Goal: Task Accomplishment & Management: Complete application form

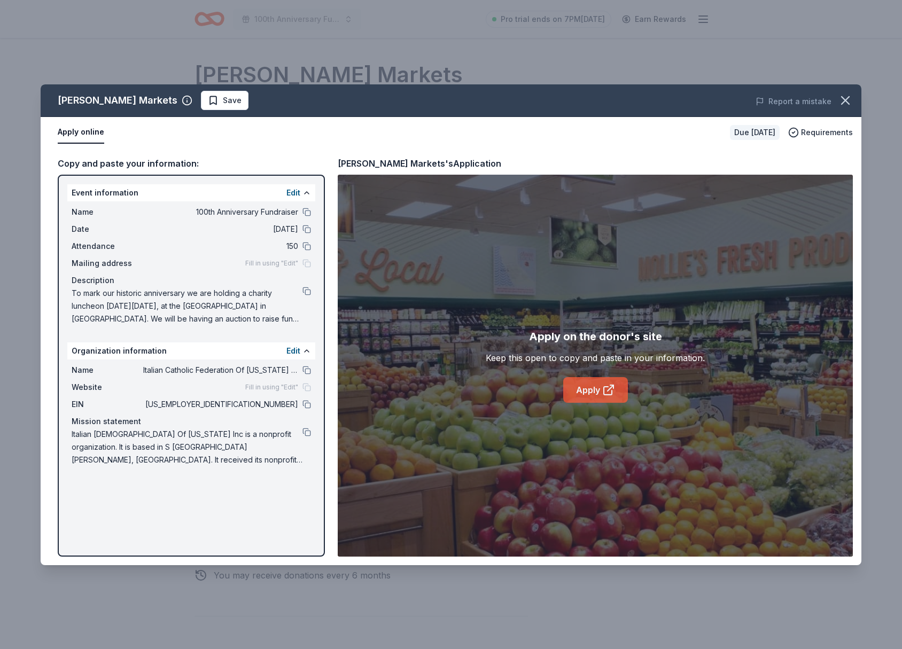
click at [590, 393] on link "Apply" at bounding box center [595, 390] width 65 height 26
click at [848, 100] on icon "button" at bounding box center [844, 100] width 15 height 15
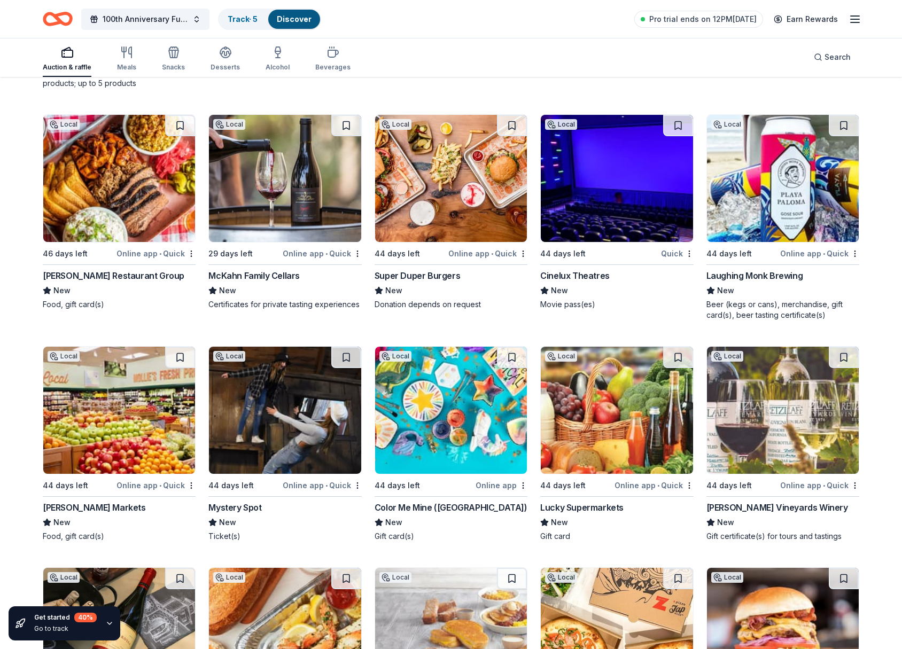
scroll to position [9618, 0]
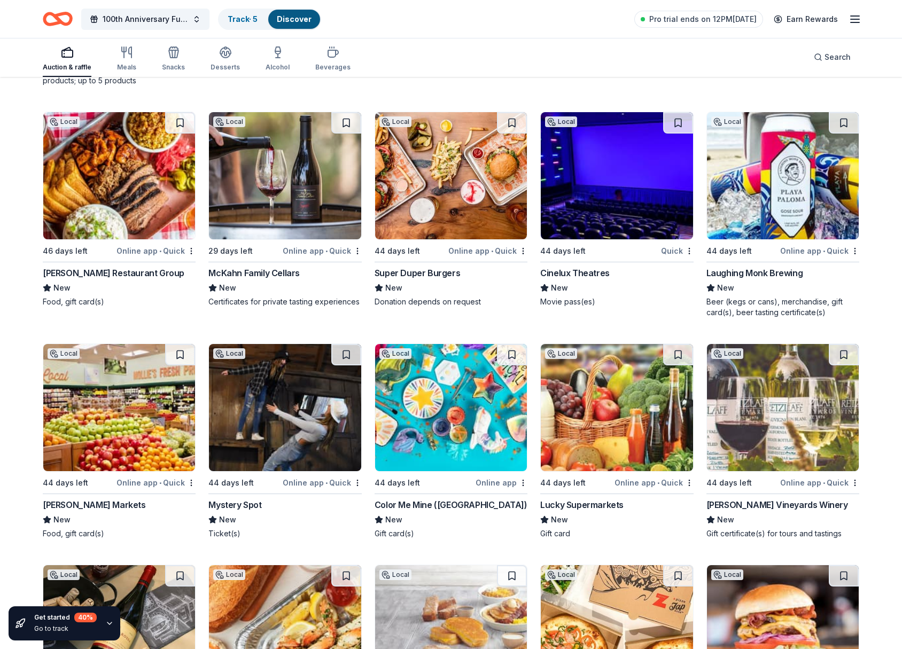
click at [440, 193] on img at bounding box center [451, 175] width 152 height 127
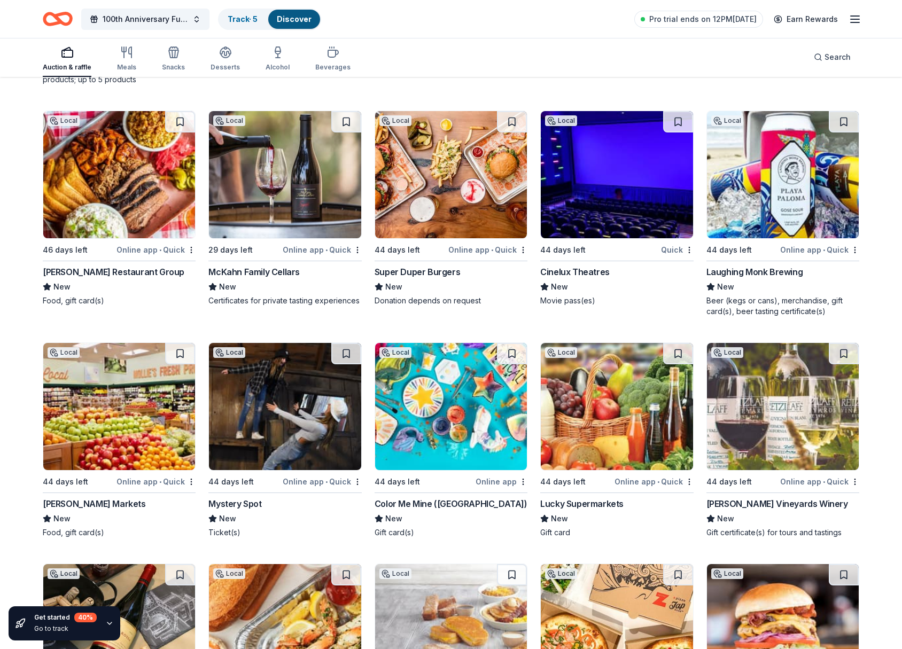
scroll to position [9620, 0]
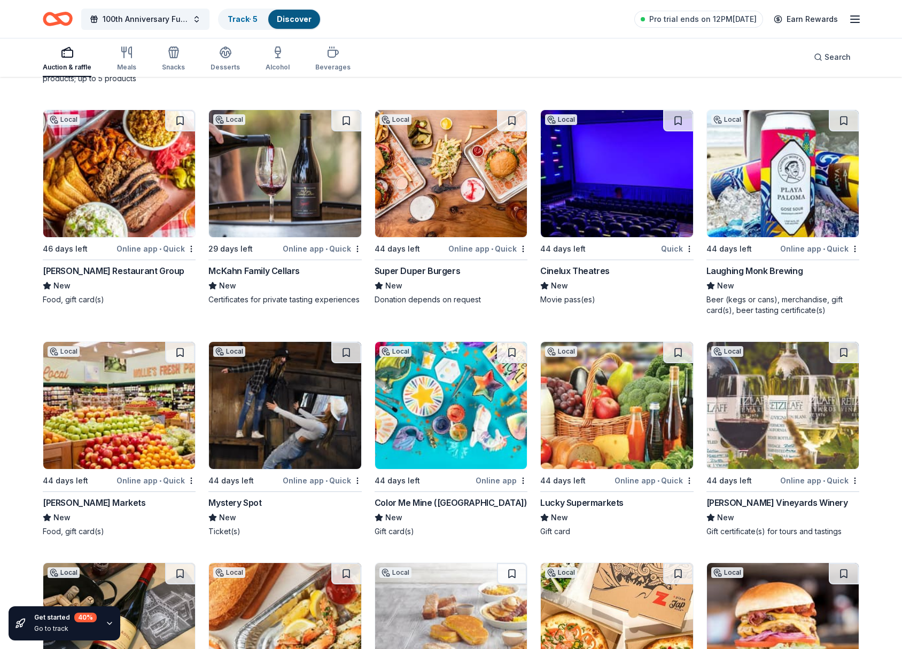
click at [284, 186] on img at bounding box center [285, 173] width 152 height 127
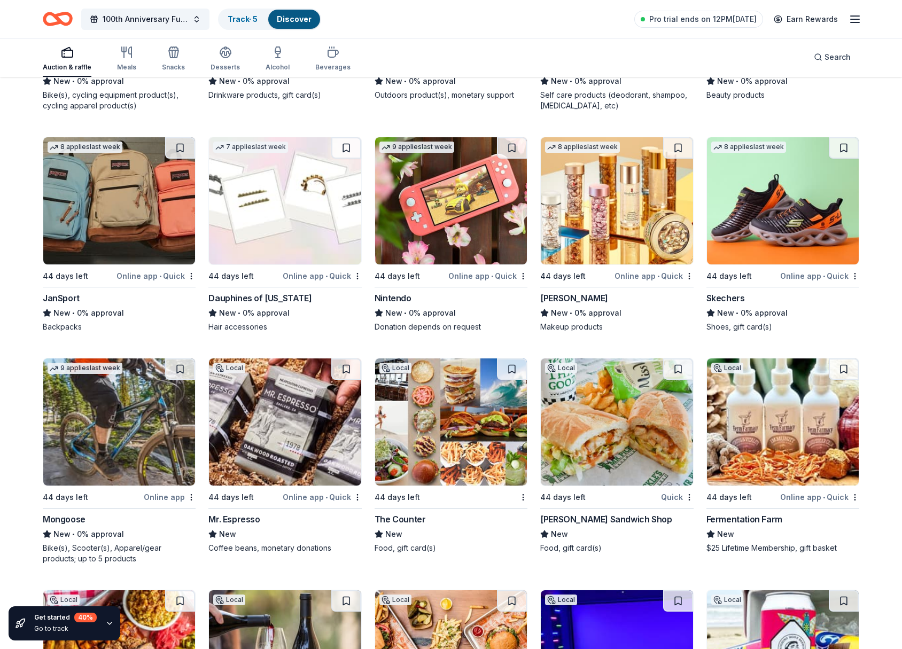
scroll to position [9142, 0]
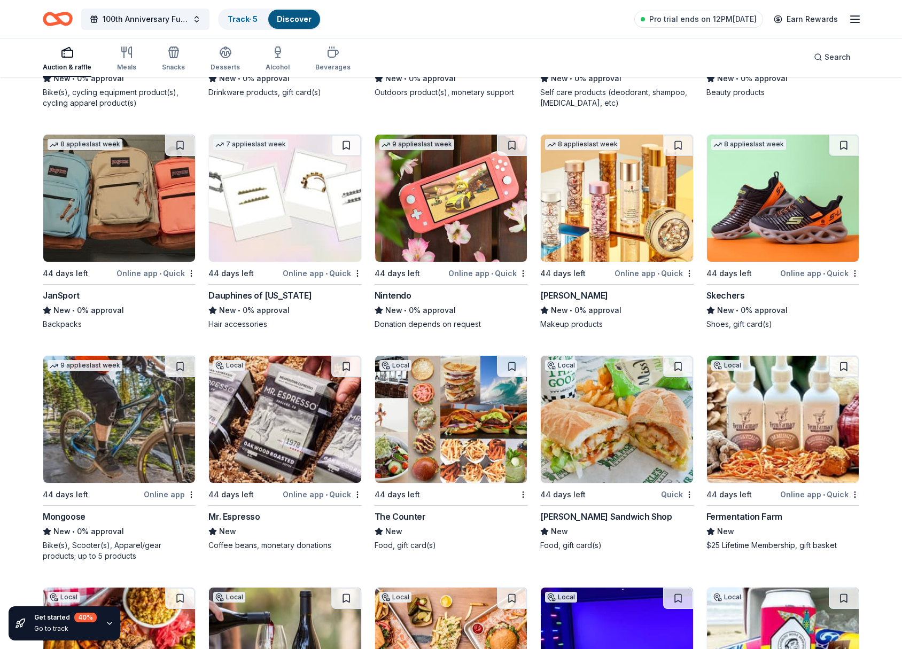
click at [274, 407] on img at bounding box center [285, 419] width 152 height 127
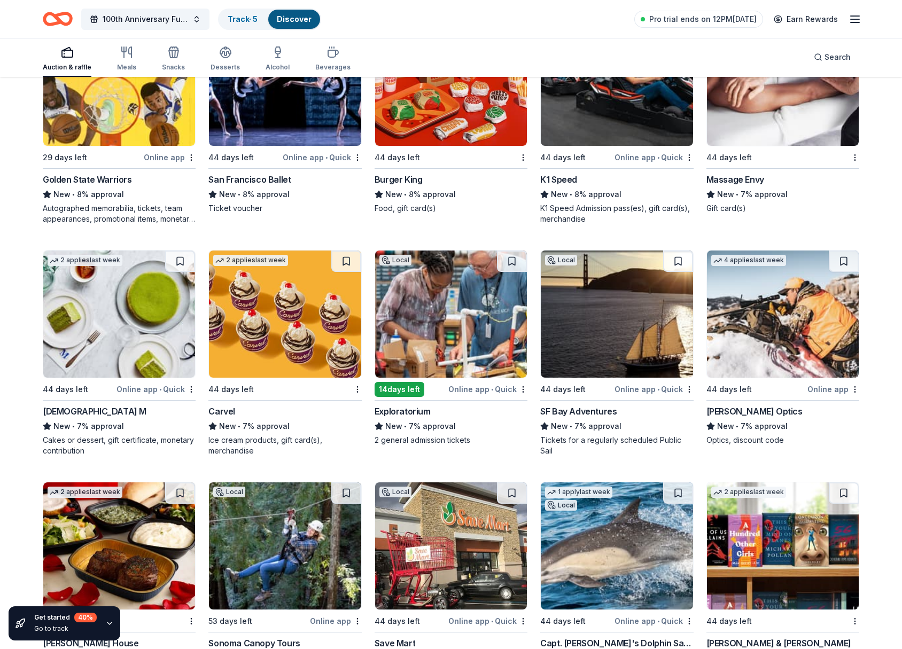
scroll to position [4028, 0]
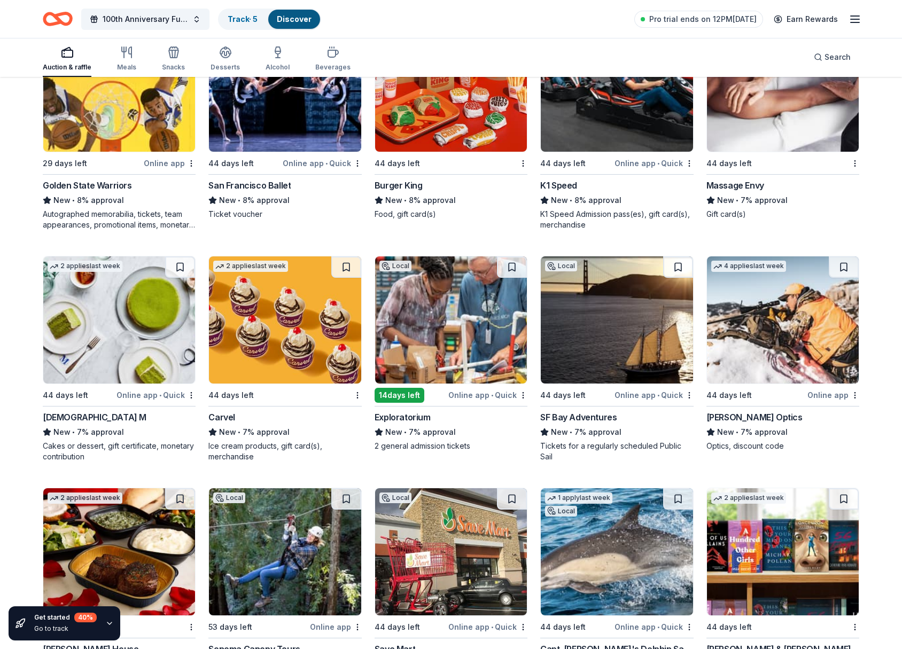
click at [408, 418] on div "Exploratorium" at bounding box center [402, 417] width 56 height 13
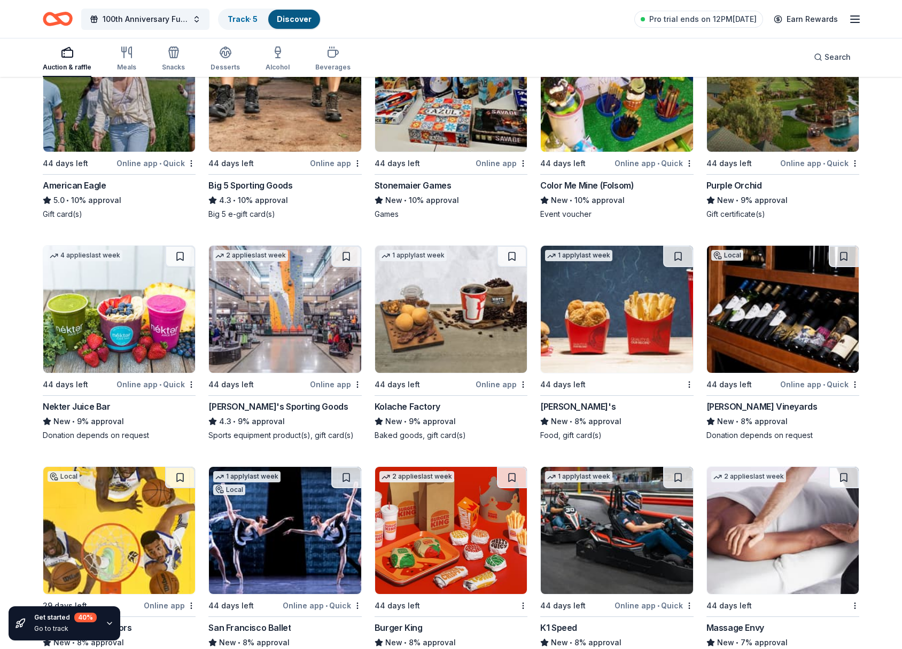
scroll to position [3586, 0]
click at [789, 322] on img at bounding box center [783, 308] width 152 height 127
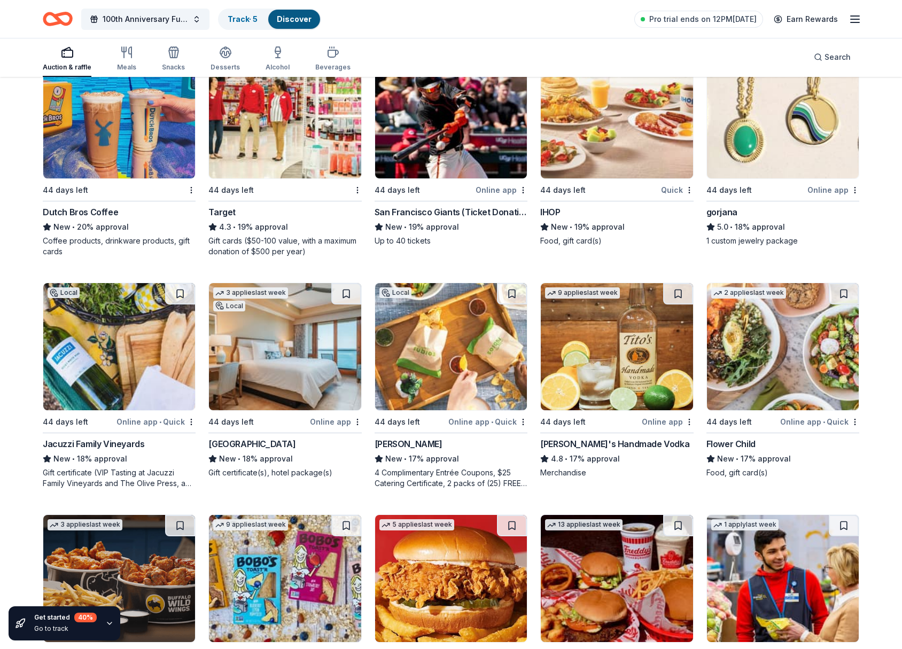
scroll to position [2183, 0]
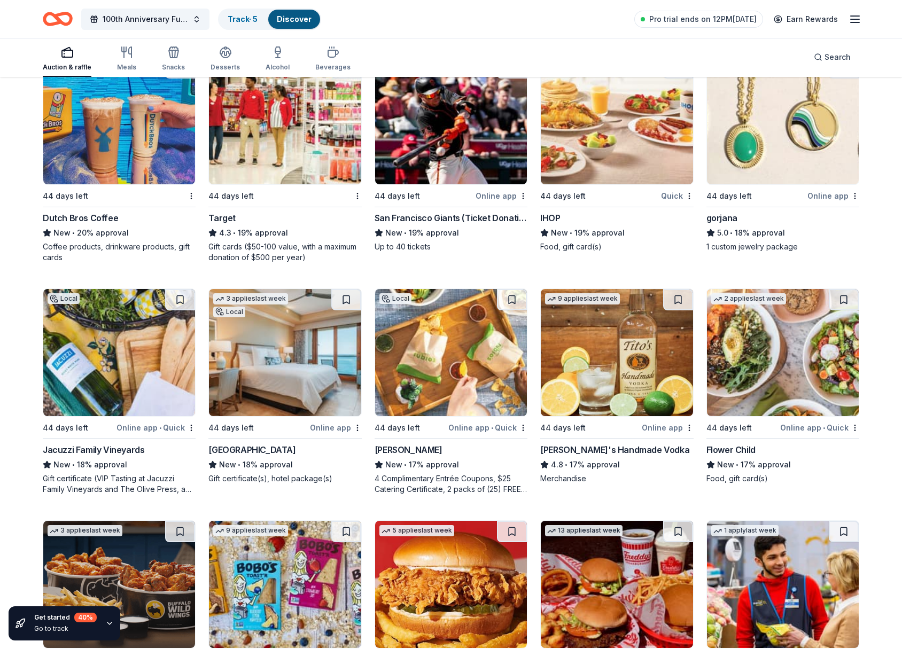
click at [628, 354] on img at bounding box center [617, 352] width 152 height 127
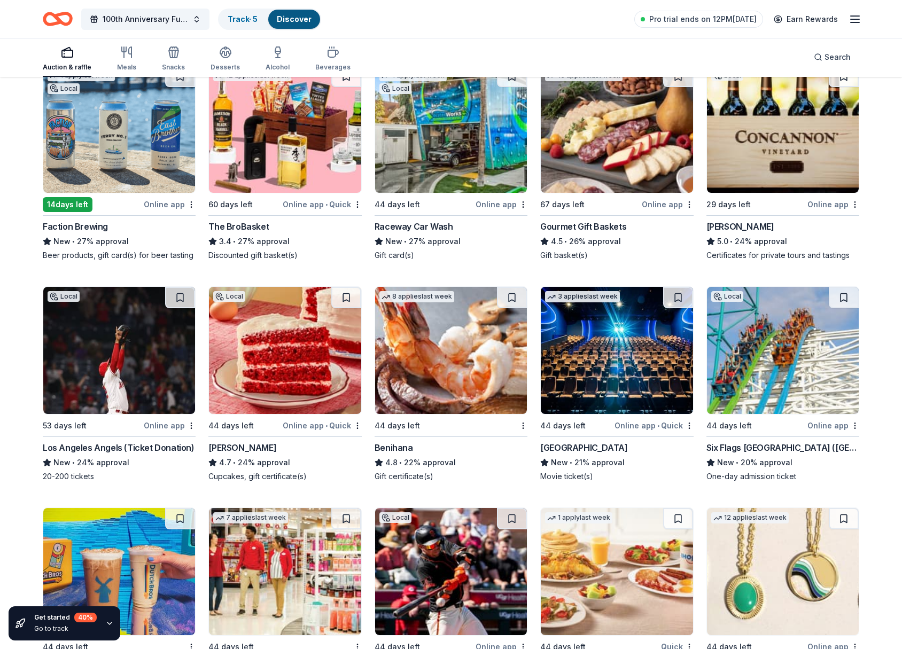
scroll to position [1732, 0]
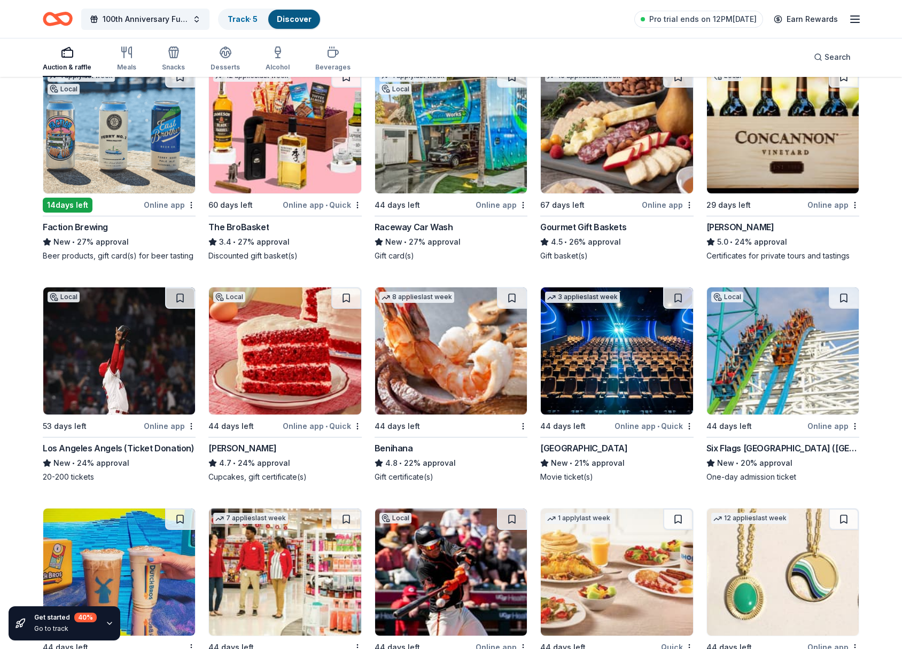
click at [451, 349] on img at bounding box center [451, 350] width 152 height 127
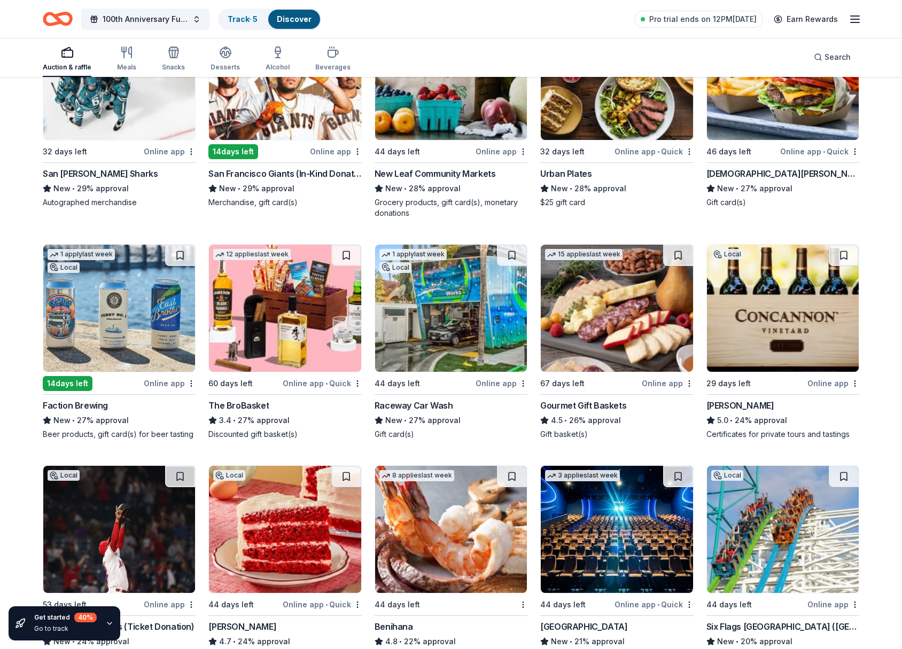
scroll to position [1547, 0]
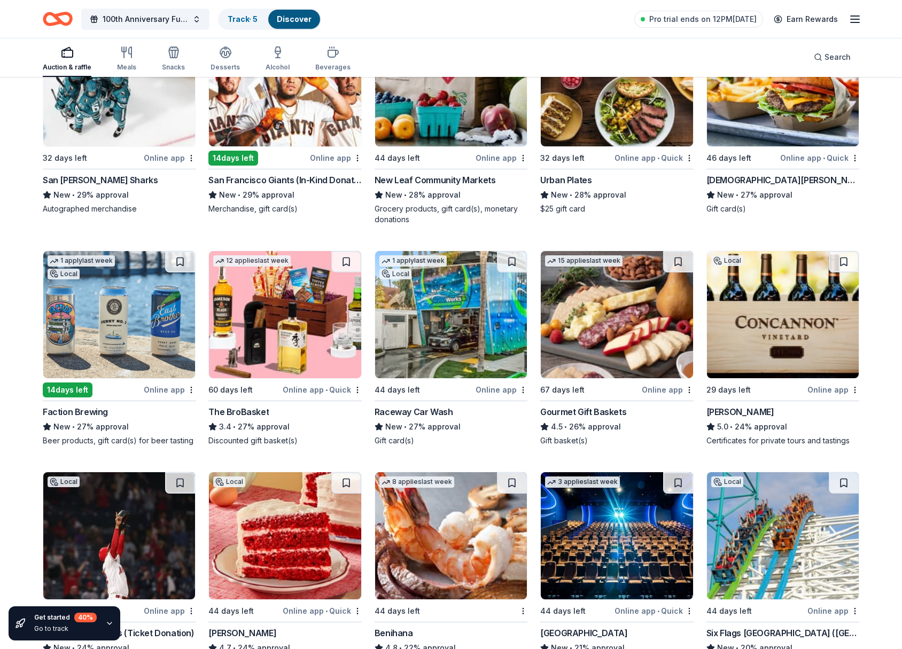
click at [608, 319] on img at bounding box center [617, 314] width 152 height 127
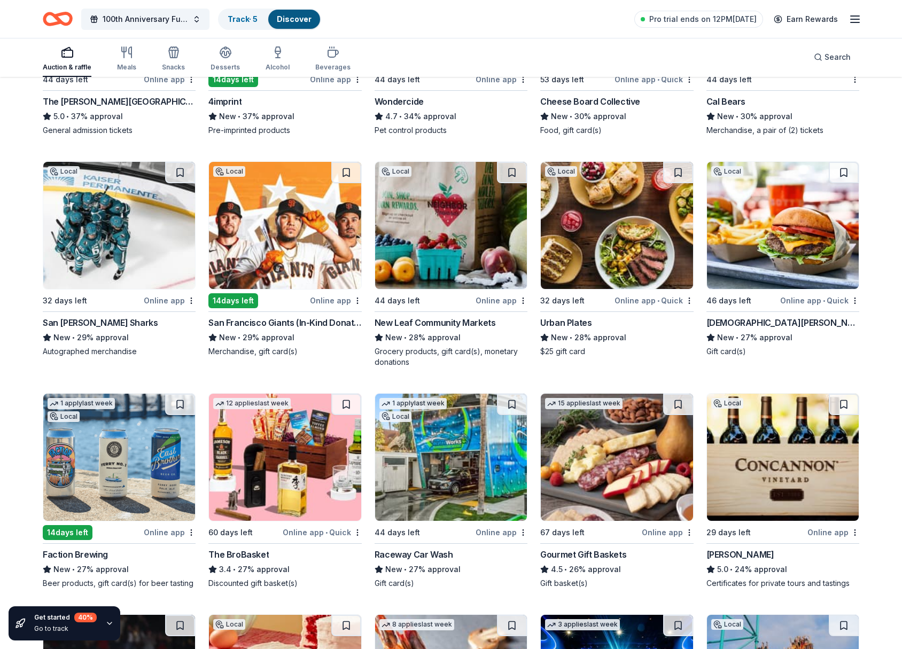
scroll to position [1373, 0]
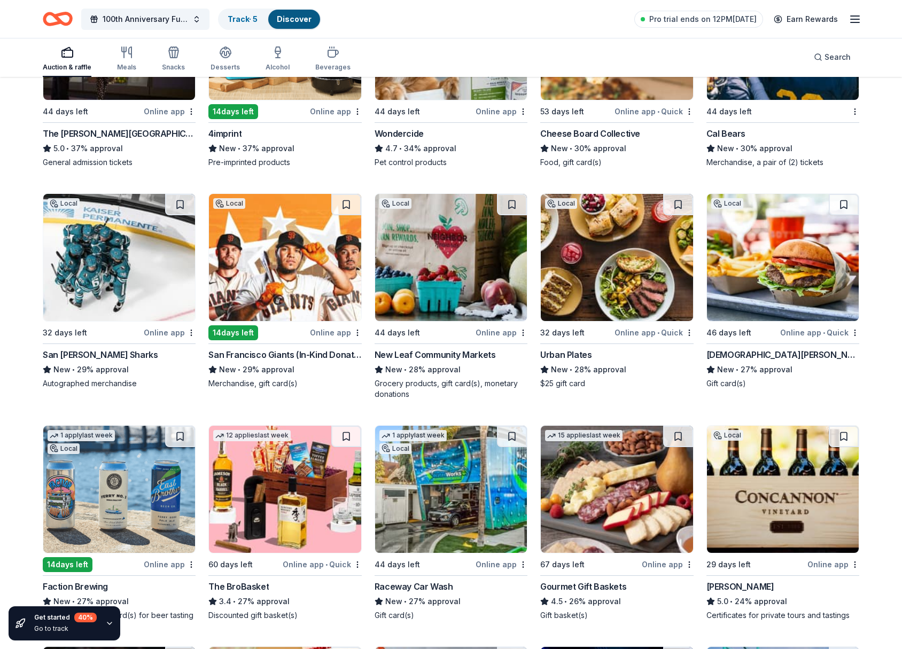
click at [285, 272] on img at bounding box center [285, 257] width 152 height 127
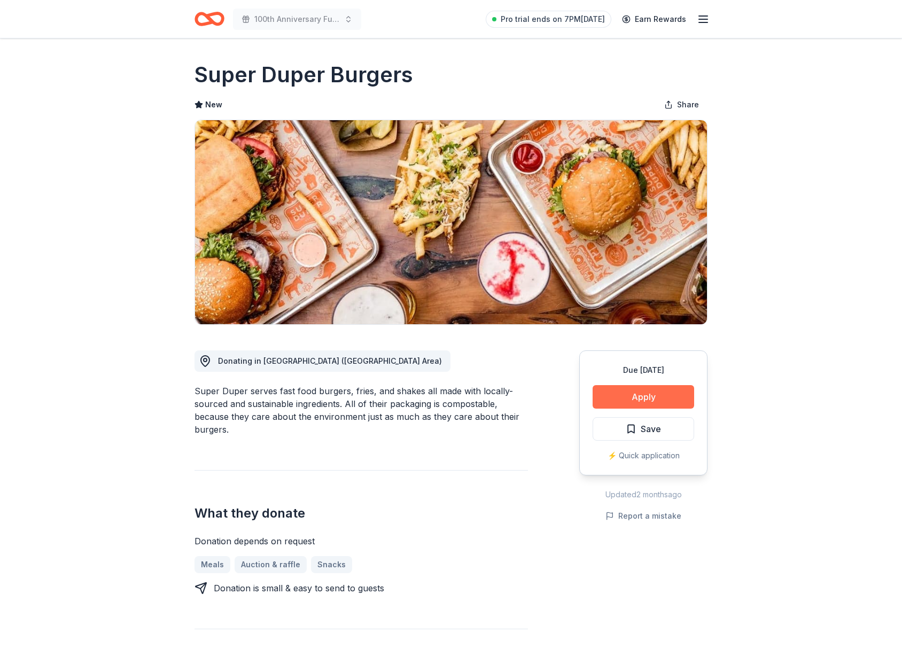
click at [645, 396] on button "Apply" at bounding box center [642, 397] width 101 height 24
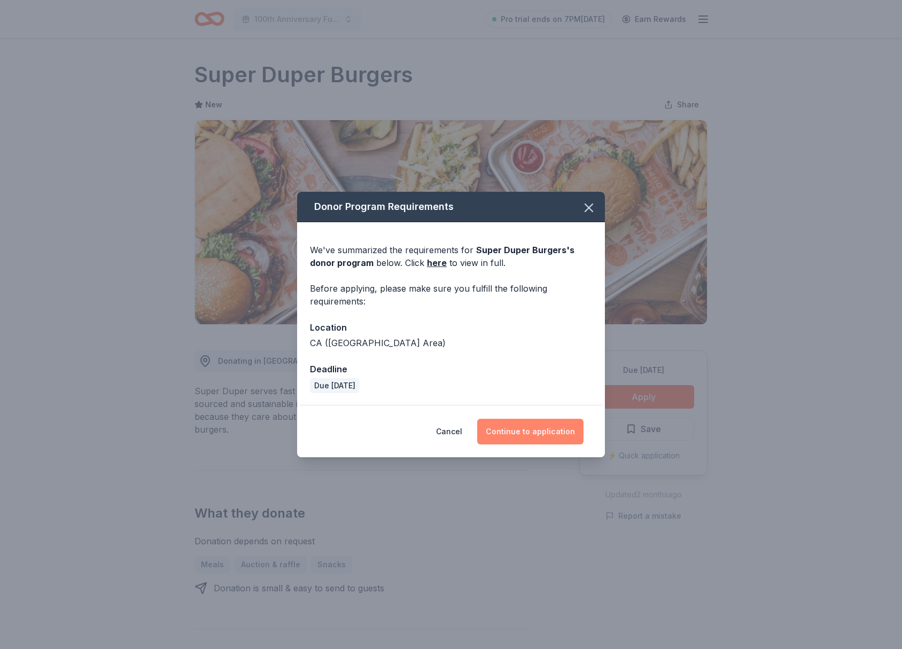
click at [525, 433] on button "Continue to application" at bounding box center [530, 432] width 106 height 26
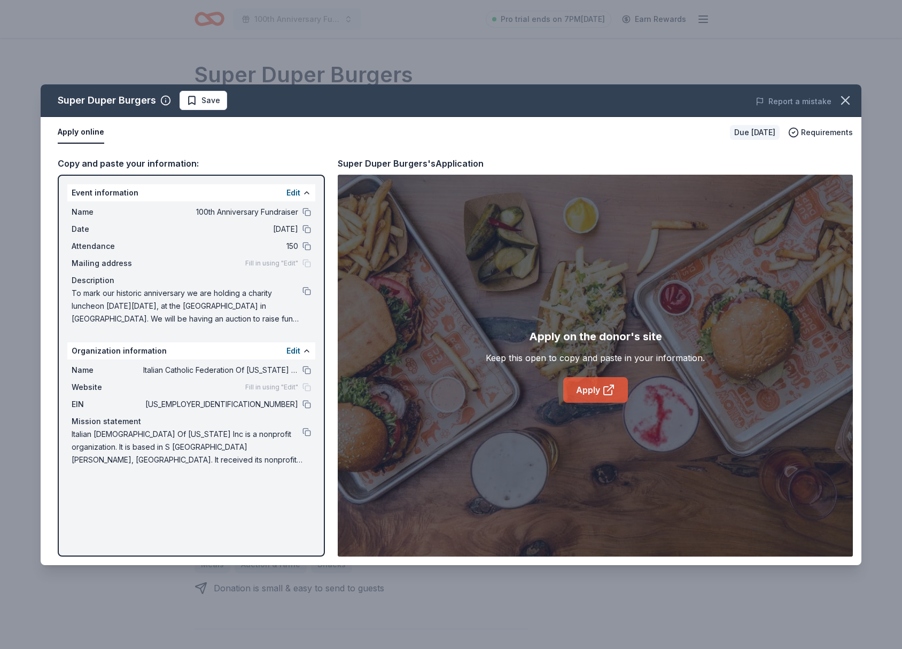
click at [597, 393] on link "Apply" at bounding box center [595, 390] width 65 height 26
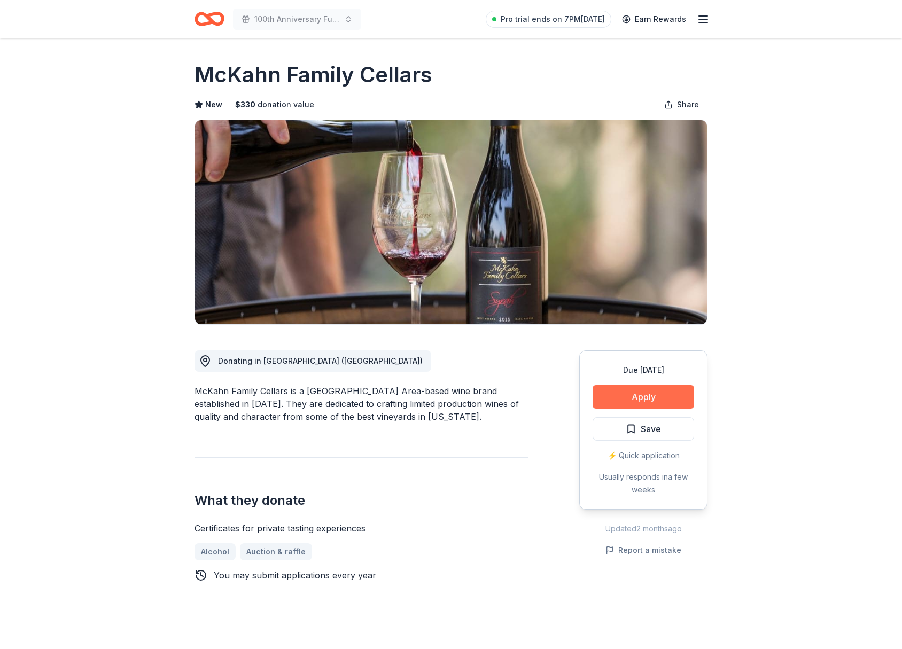
click at [655, 397] on button "Apply" at bounding box center [642, 397] width 101 height 24
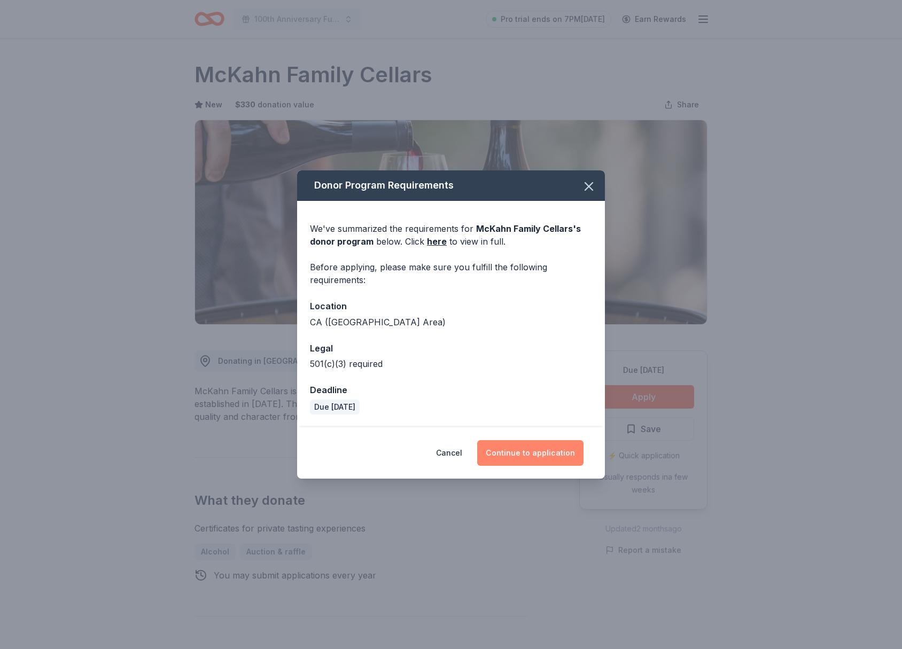
click at [539, 457] on button "Continue to application" at bounding box center [530, 453] width 106 height 26
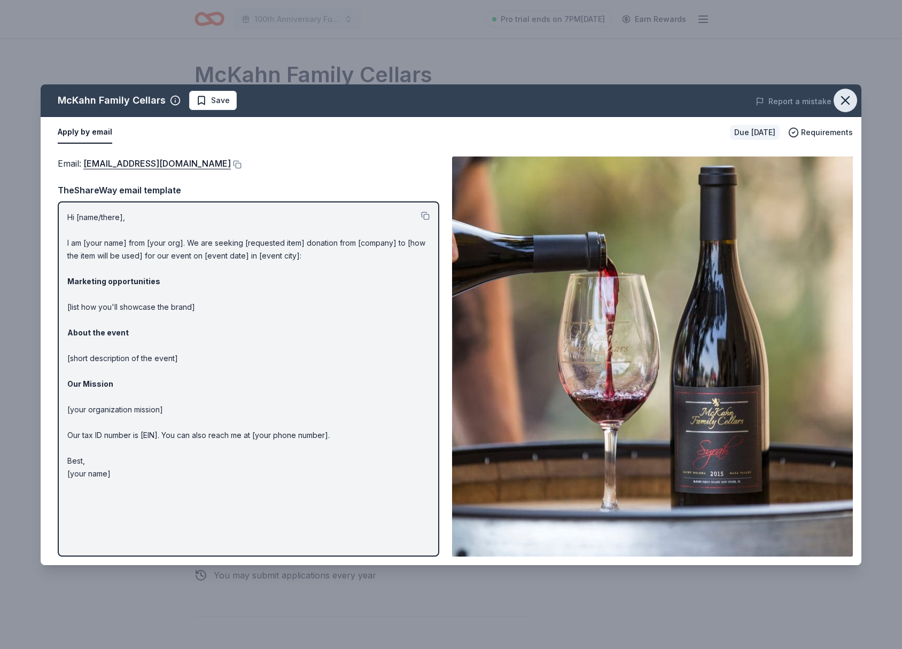
click at [848, 102] on icon "button" at bounding box center [844, 100] width 7 height 7
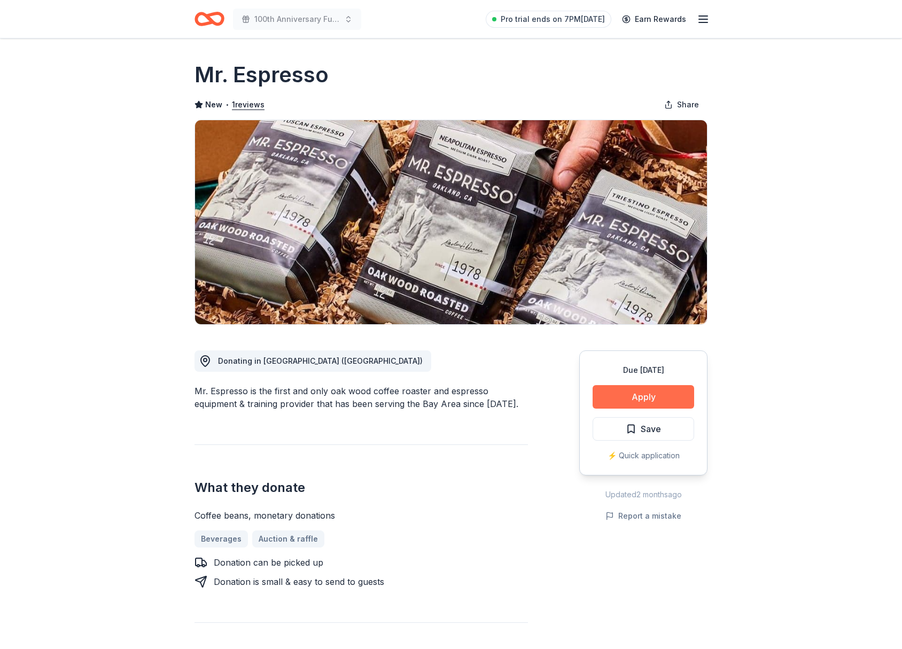
click at [635, 398] on button "Apply" at bounding box center [642, 397] width 101 height 24
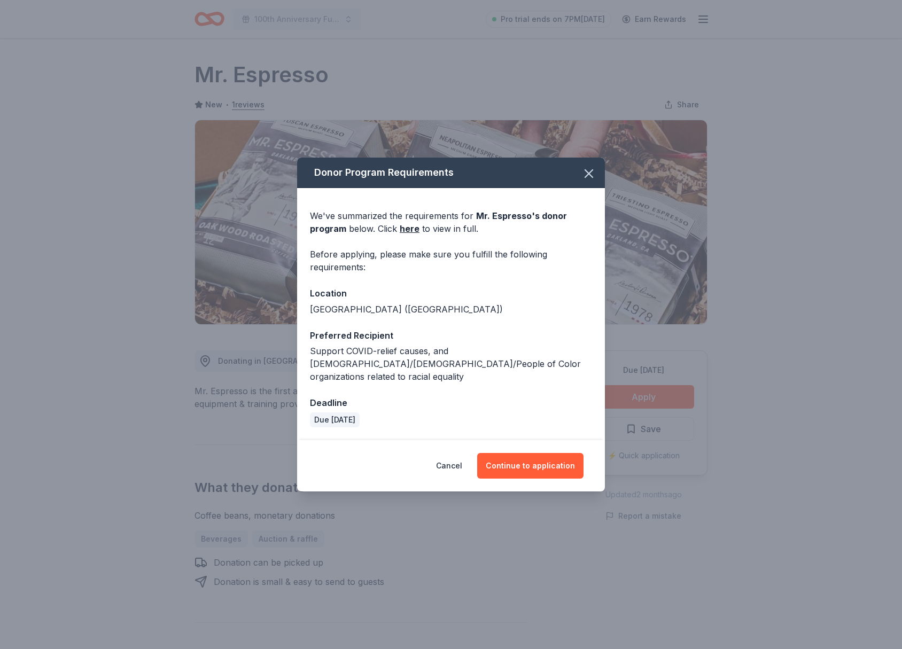
drag, startPoint x: 527, startPoint y: 458, endPoint x: 353, endPoint y: 434, distance: 175.7
click at [353, 440] on div "Cancel Continue to application" at bounding box center [451, 465] width 308 height 51
click at [586, 177] on icon "button" at bounding box center [588, 173] width 7 height 7
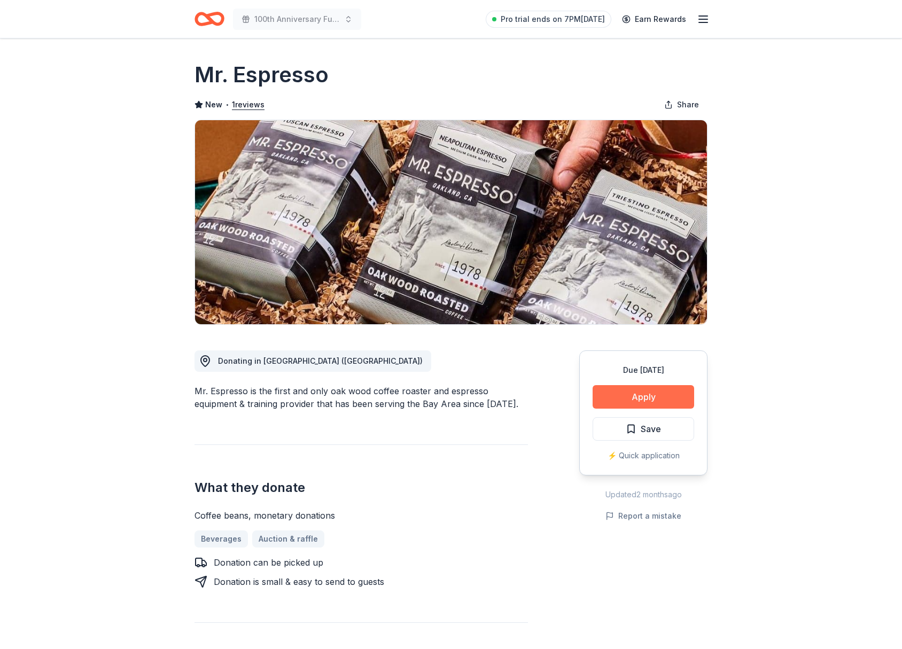
click at [629, 402] on button "Apply" at bounding box center [642, 397] width 101 height 24
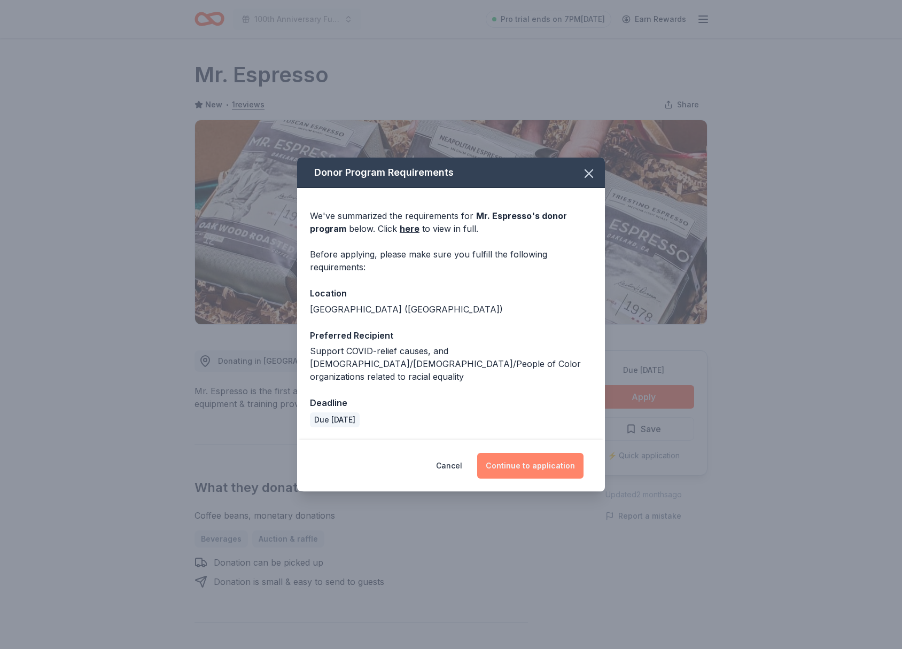
click at [525, 457] on button "Continue to application" at bounding box center [530, 466] width 106 height 26
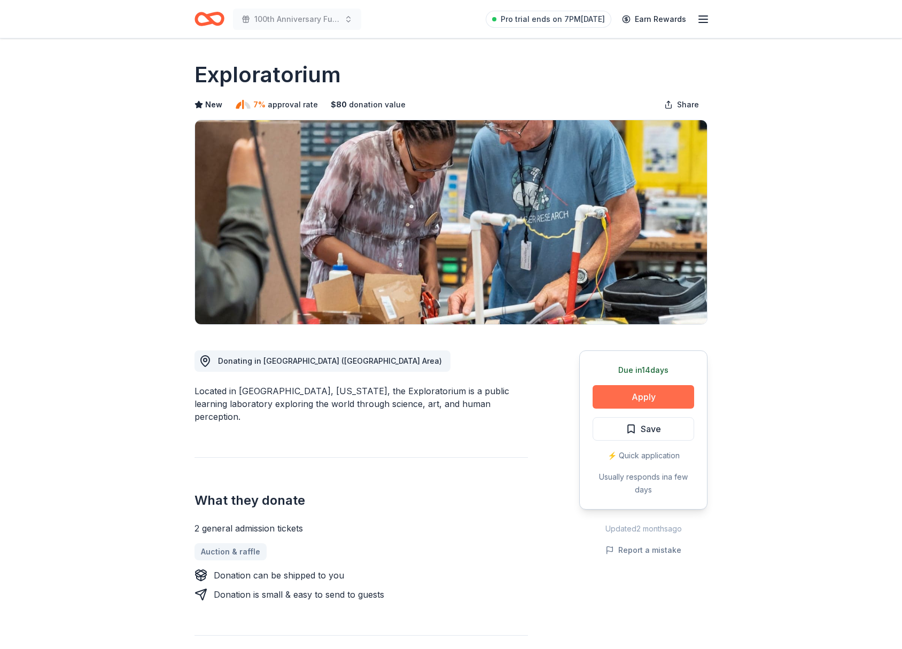
click at [637, 401] on button "Apply" at bounding box center [642, 397] width 101 height 24
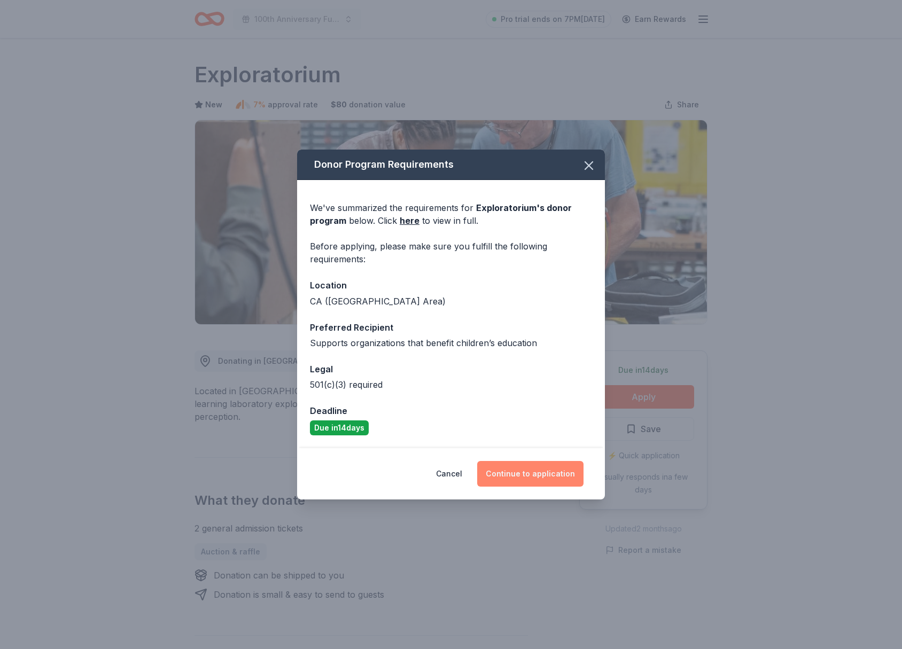
click at [525, 471] on button "Continue to application" at bounding box center [530, 474] width 106 height 26
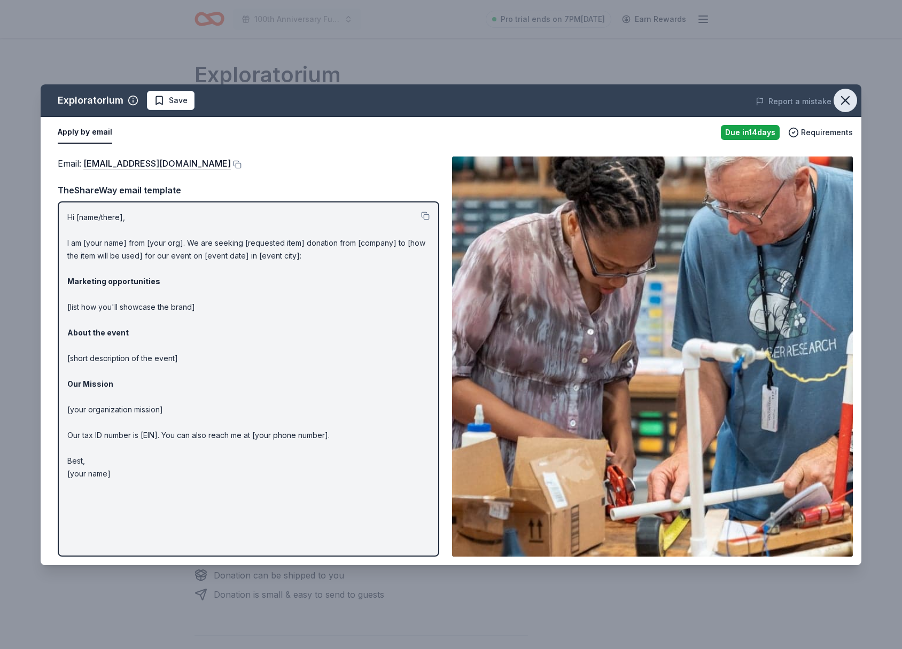
click at [851, 99] on icon "button" at bounding box center [844, 100] width 15 height 15
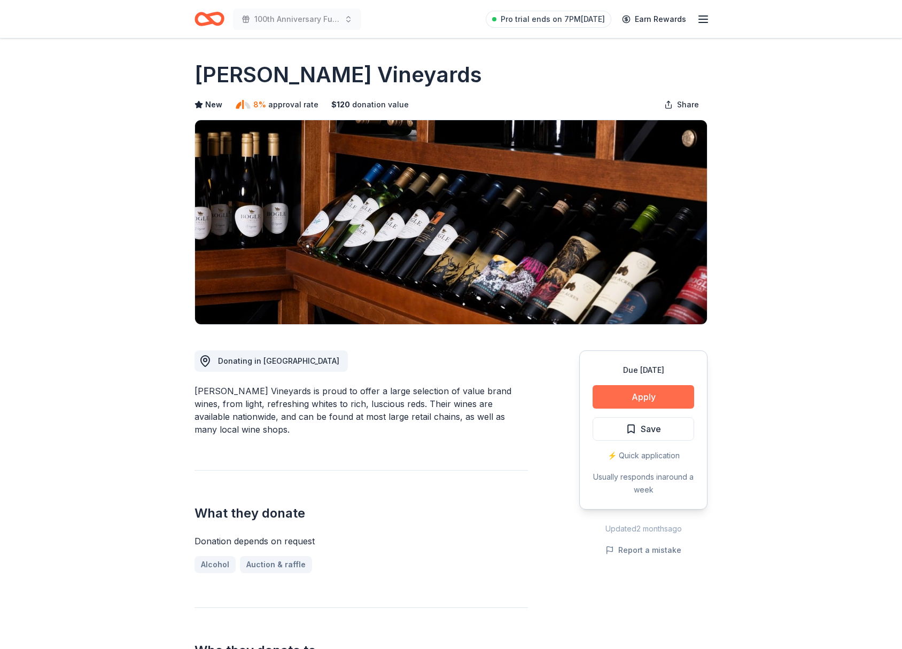
click at [645, 396] on button "Apply" at bounding box center [642, 397] width 101 height 24
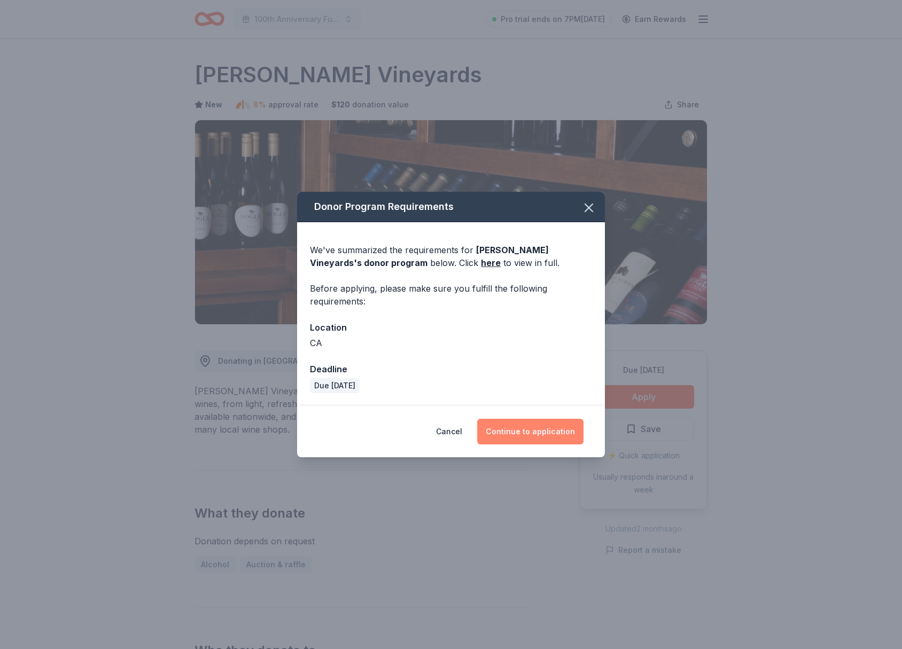
click at [531, 425] on button "Continue to application" at bounding box center [530, 432] width 106 height 26
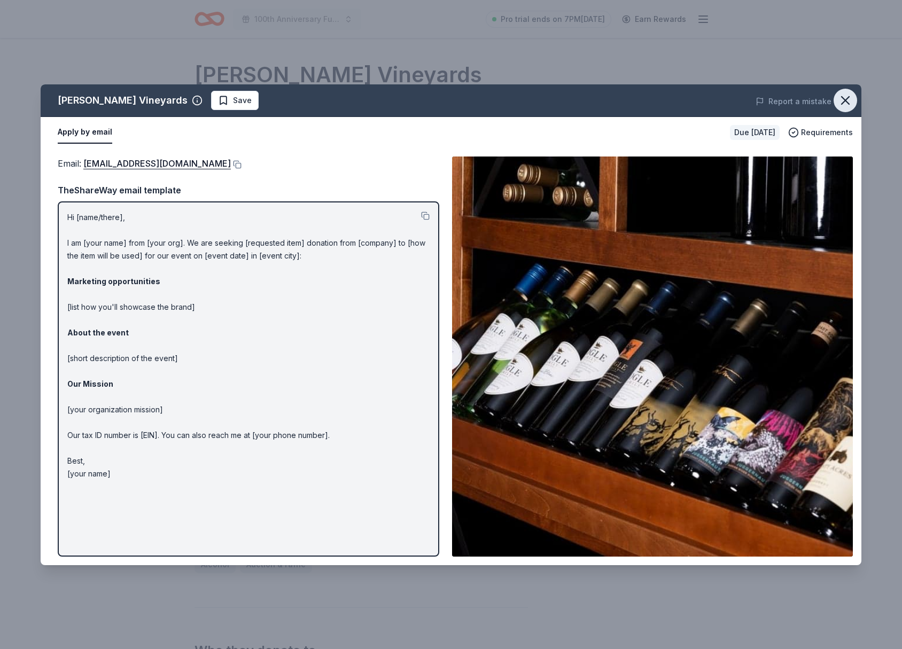
click at [850, 100] on icon "button" at bounding box center [844, 100] width 15 height 15
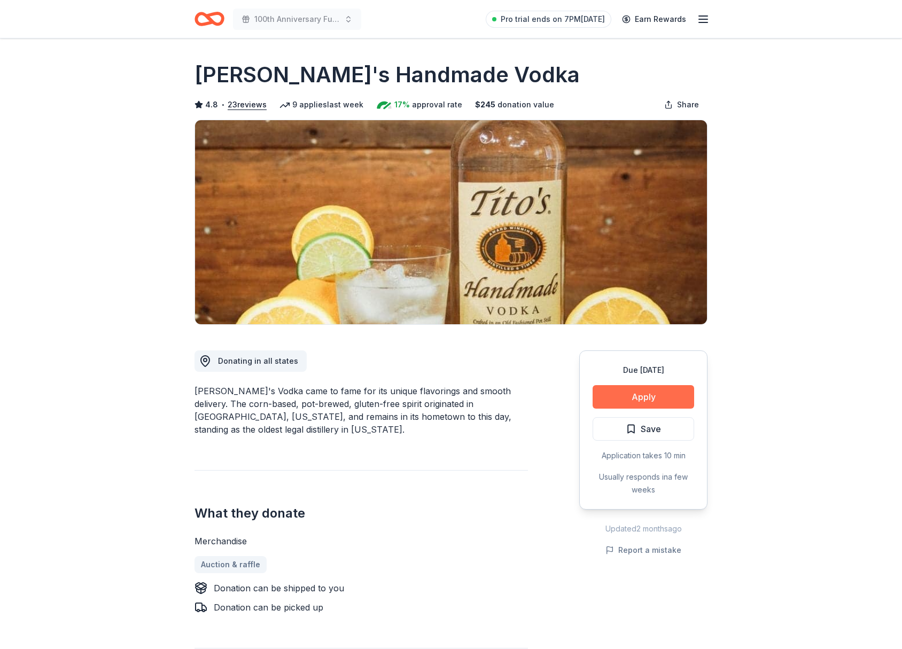
click at [641, 398] on button "Apply" at bounding box center [642, 397] width 101 height 24
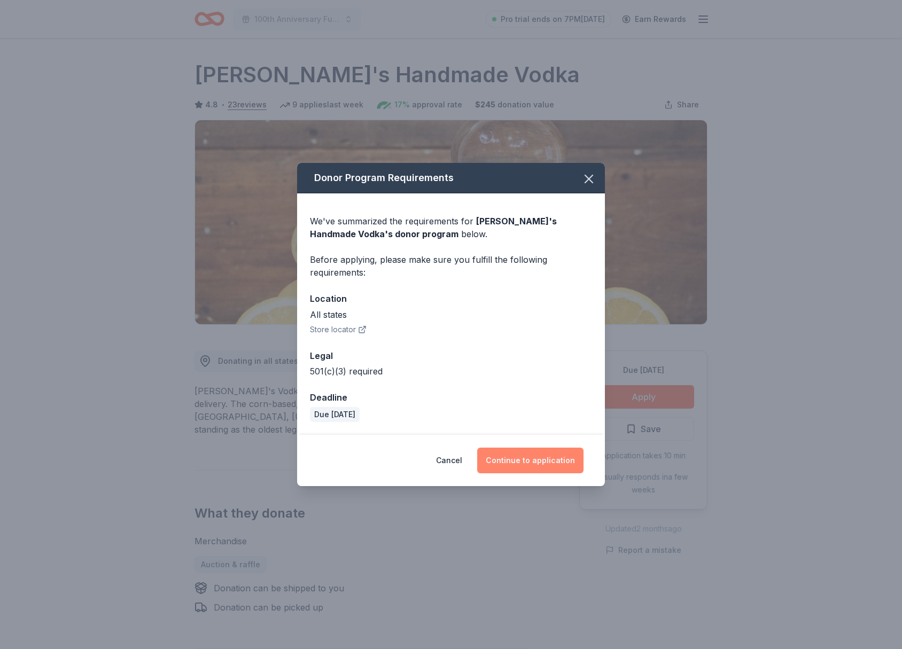
click at [537, 456] on button "Continue to application" at bounding box center [530, 461] width 106 height 26
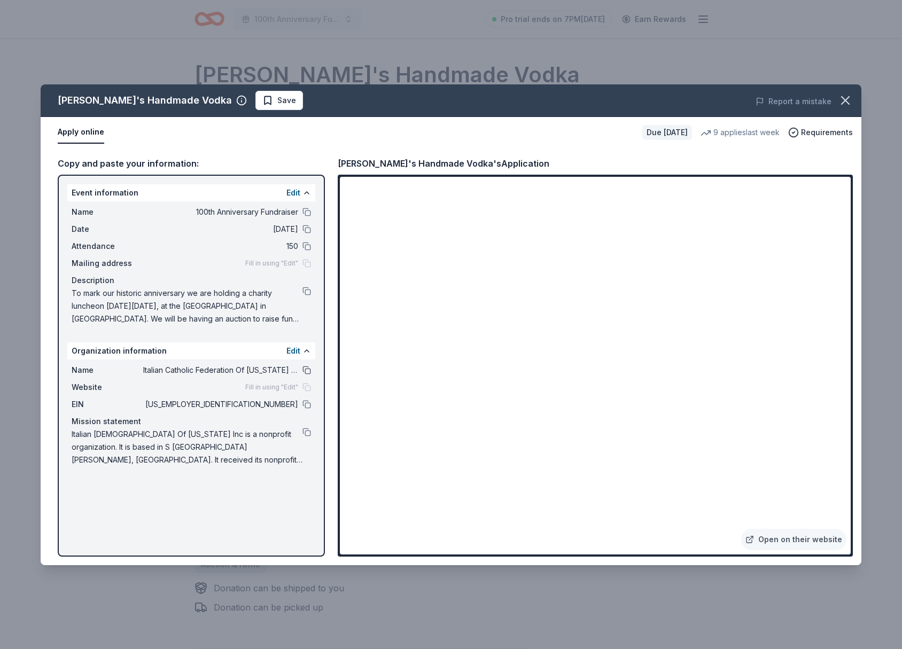
click at [306, 370] on button at bounding box center [306, 370] width 9 height 9
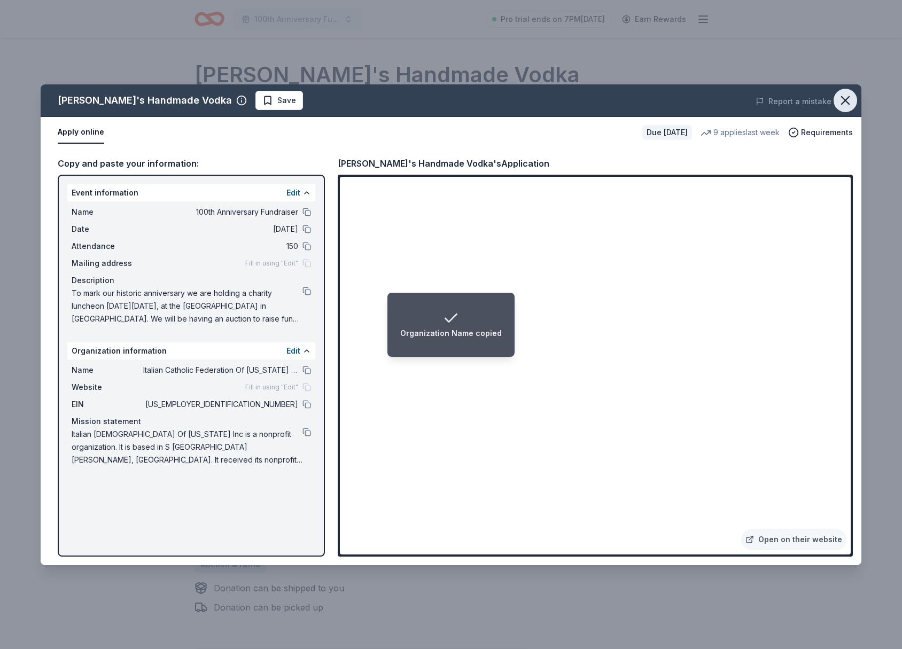
click at [846, 97] on icon "button" at bounding box center [844, 100] width 15 height 15
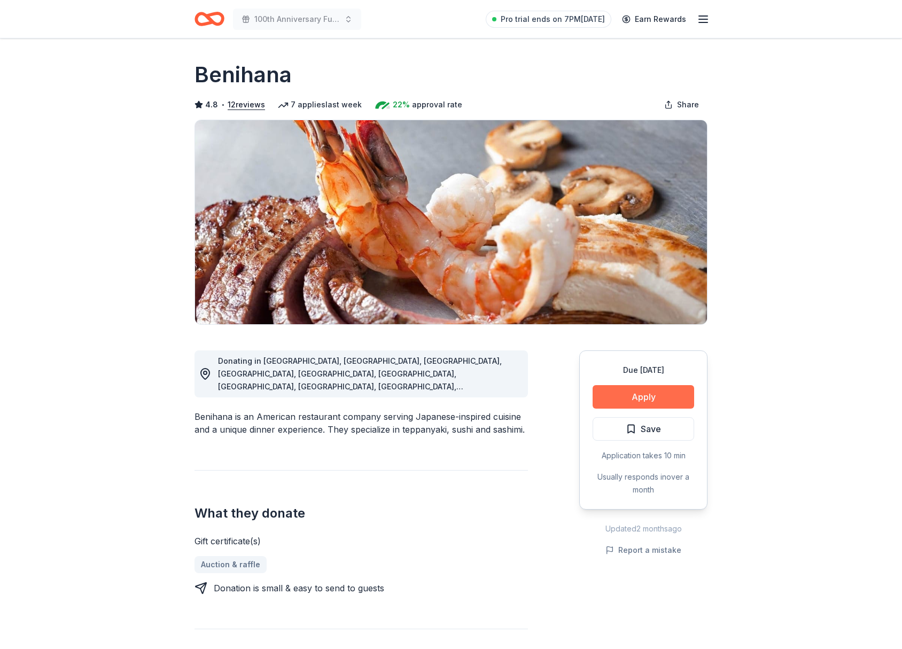
click at [646, 396] on button "Apply" at bounding box center [642, 397] width 101 height 24
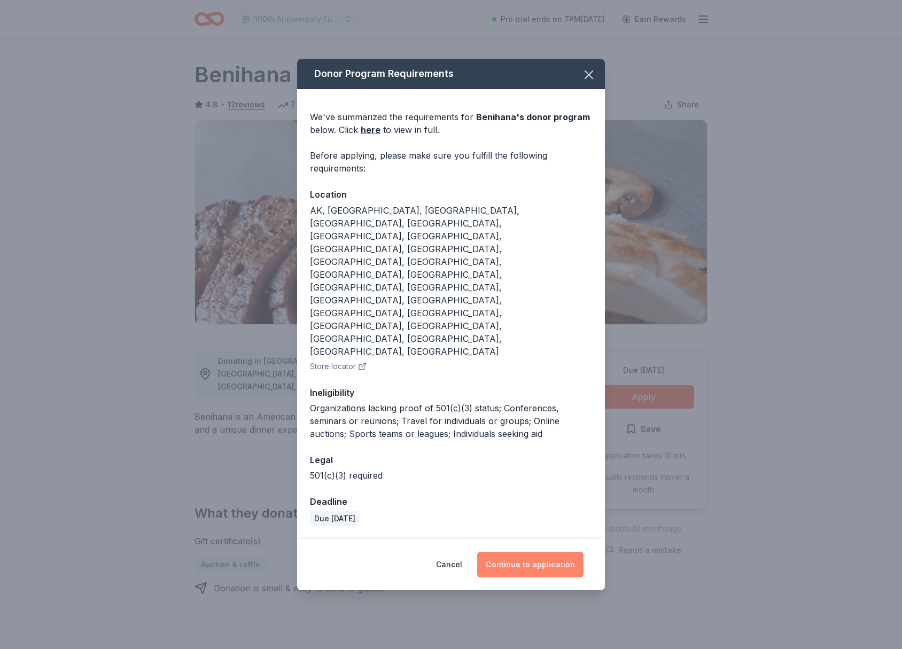
click at [546, 552] on button "Continue to application" at bounding box center [530, 565] width 106 height 26
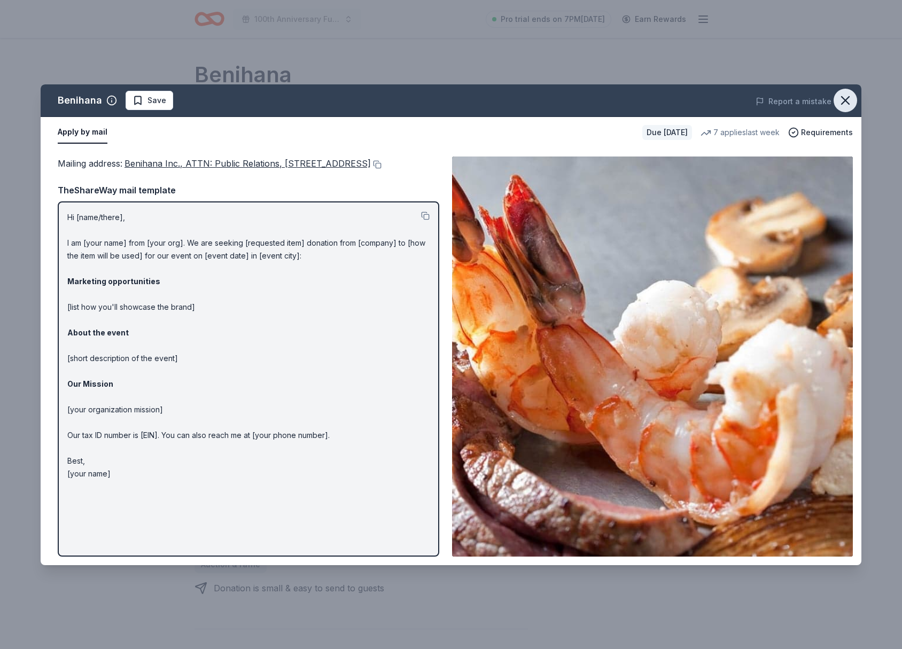
click at [847, 100] on icon "button" at bounding box center [844, 100] width 15 height 15
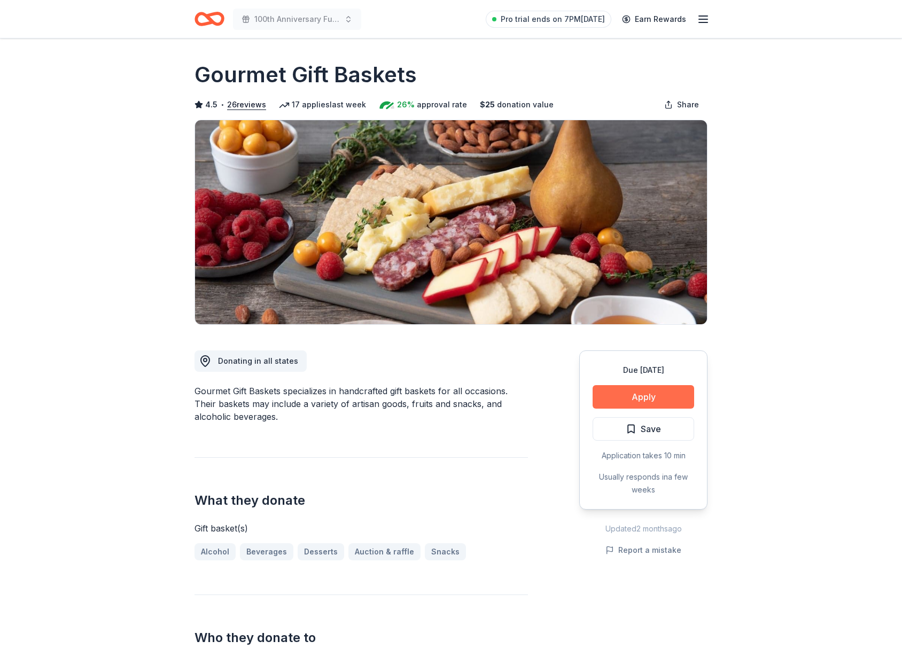
click at [635, 395] on button "Apply" at bounding box center [642, 397] width 101 height 24
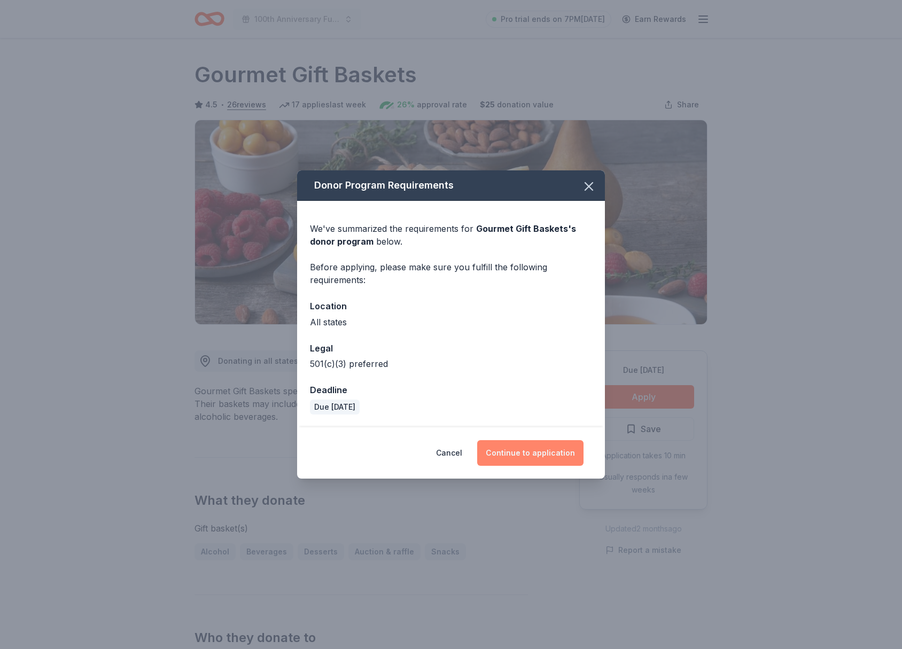
click at [529, 450] on button "Continue to application" at bounding box center [530, 453] width 106 height 26
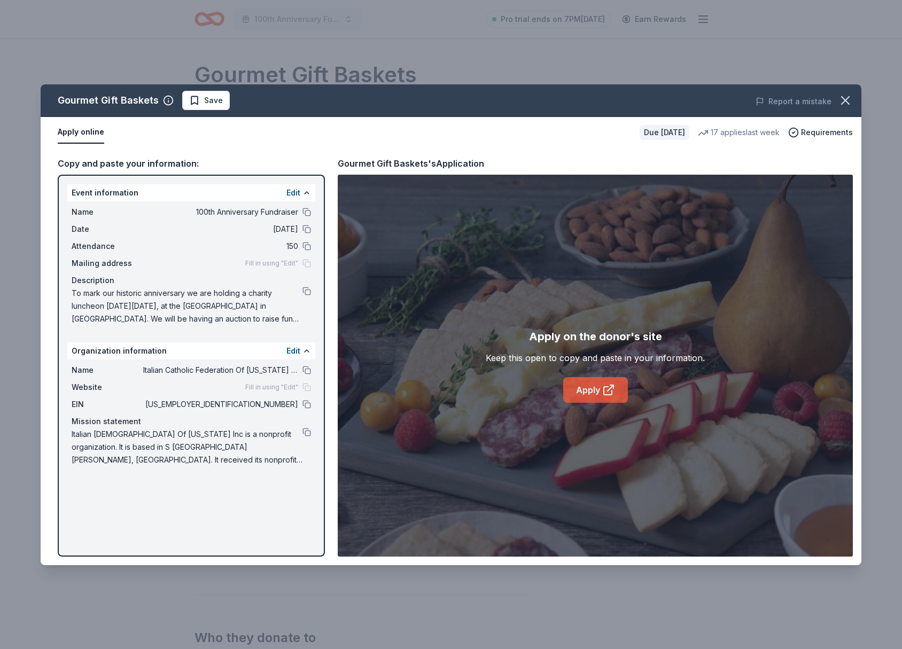
click at [596, 388] on link "Apply" at bounding box center [595, 390] width 65 height 26
click at [847, 99] on icon "button" at bounding box center [844, 100] width 15 height 15
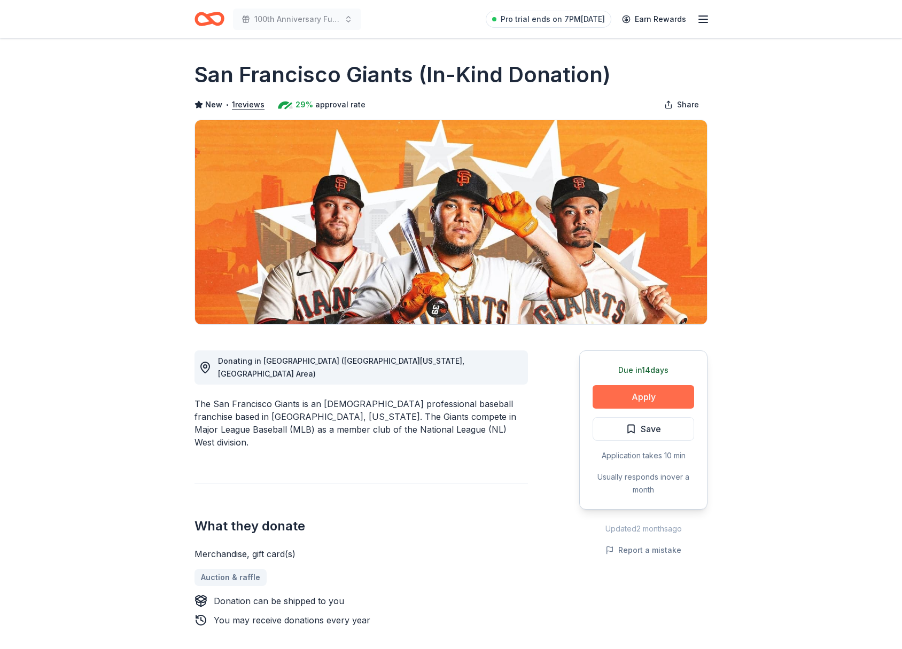
click at [647, 393] on button "Apply" at bounding box center [642, 397] width 101 height 24
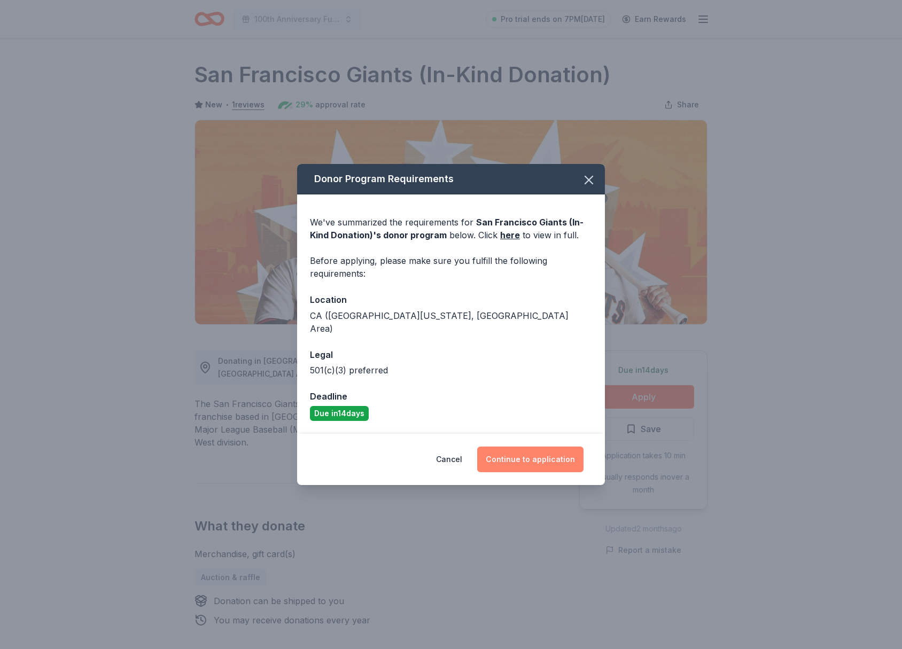
click at [531, 452] on button "Continue to application" at bounding box center [530, 460] width 106 height 26
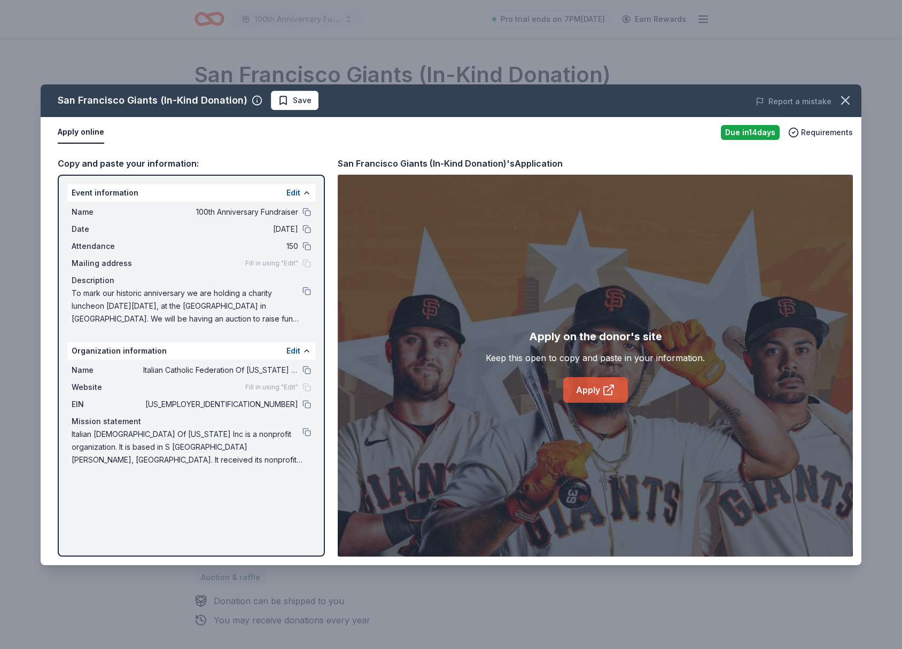
click at [586, 389] on link "Apply" at bounding box center [595, 390] width 65 height 26
